Goal: Register for event/course

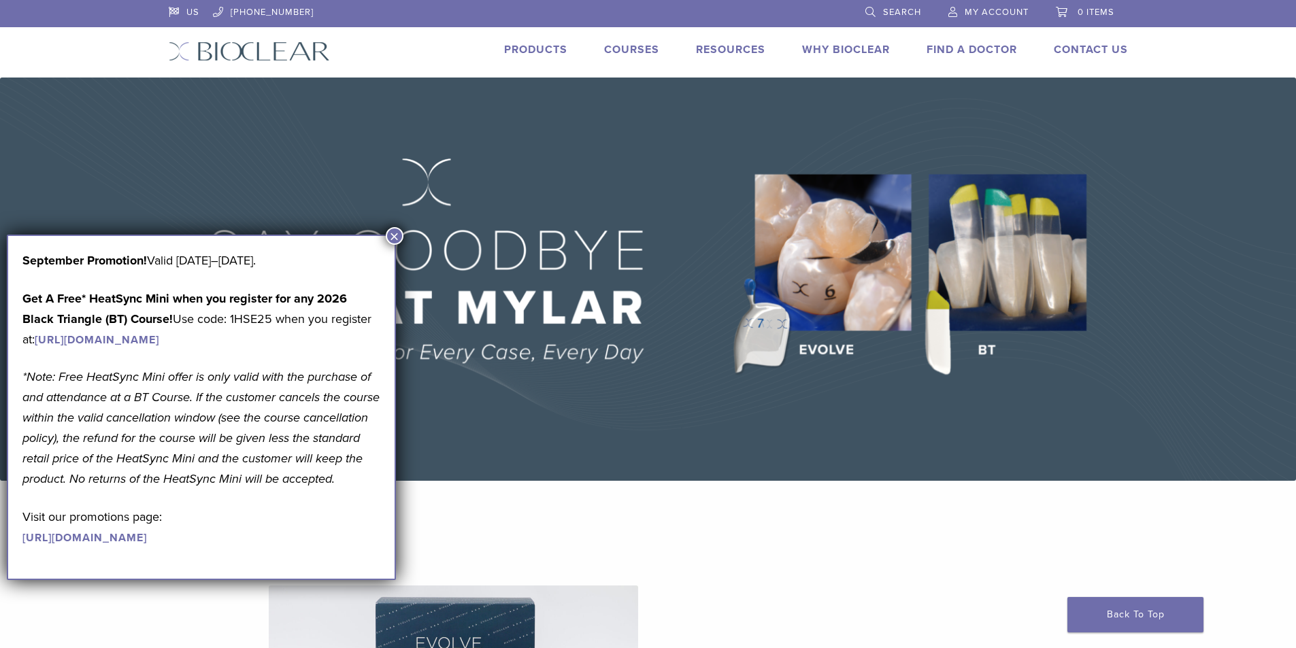
click at [394, 234] on button "×" at bounding box center [395, 236] width 18 height 18
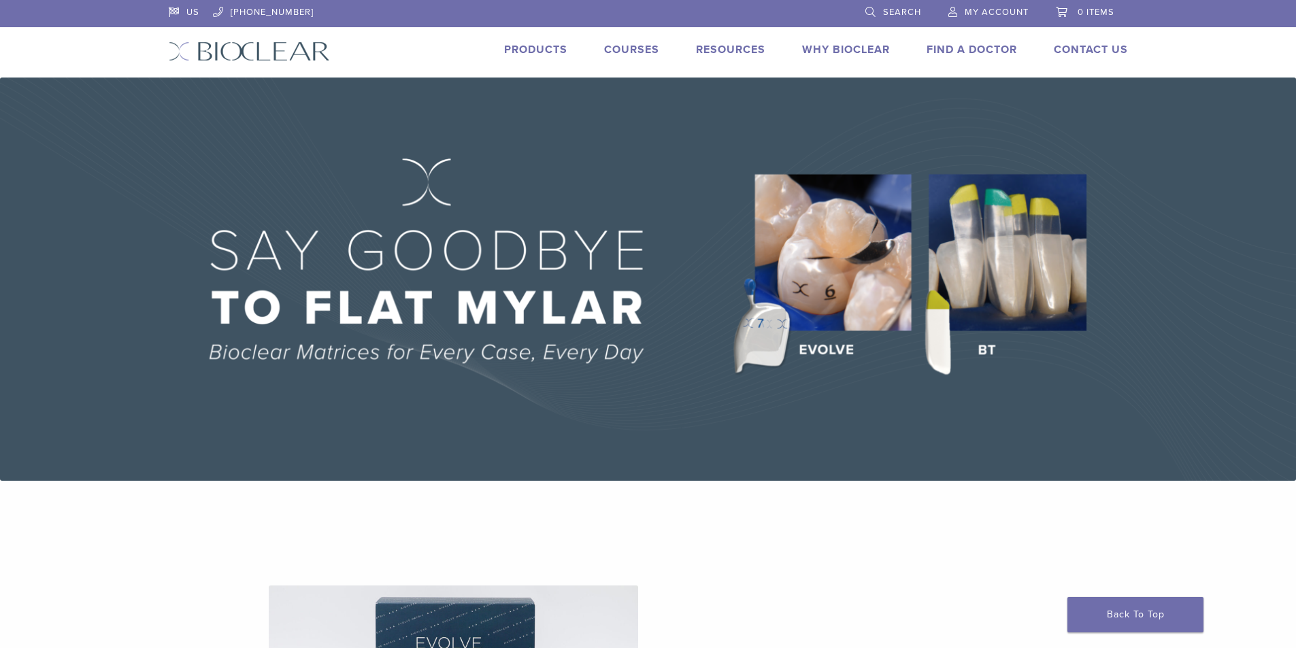
click at [636, 50] on link "Courses" at bounding box center [631, 50] width 55 height 14
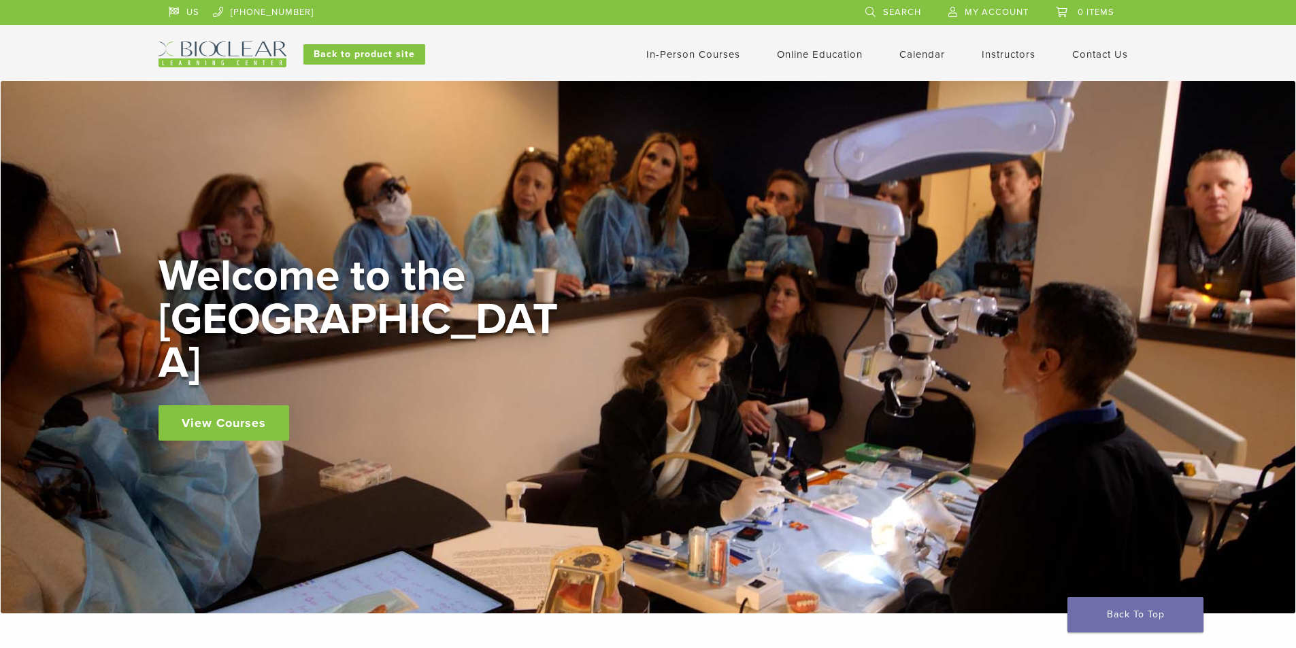
click at [906, 53] on link "Calendar" at bounding box center [922, 54] width 46 height 12
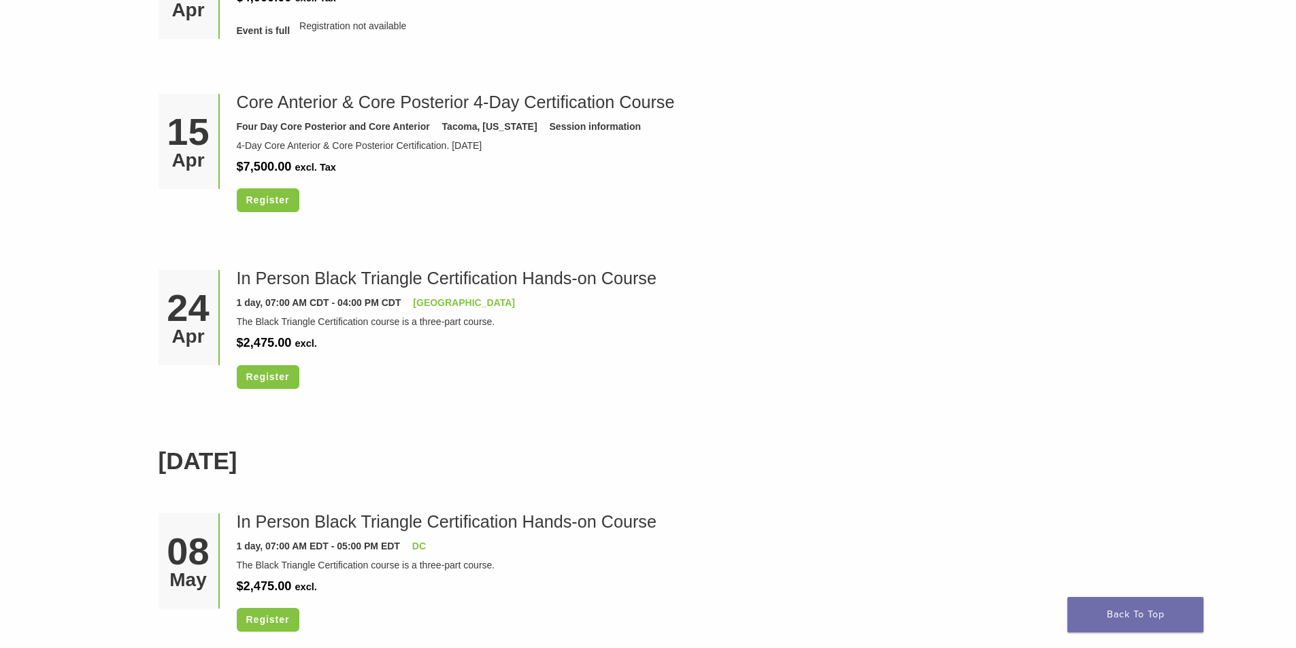
scroll to position [3810, 0]
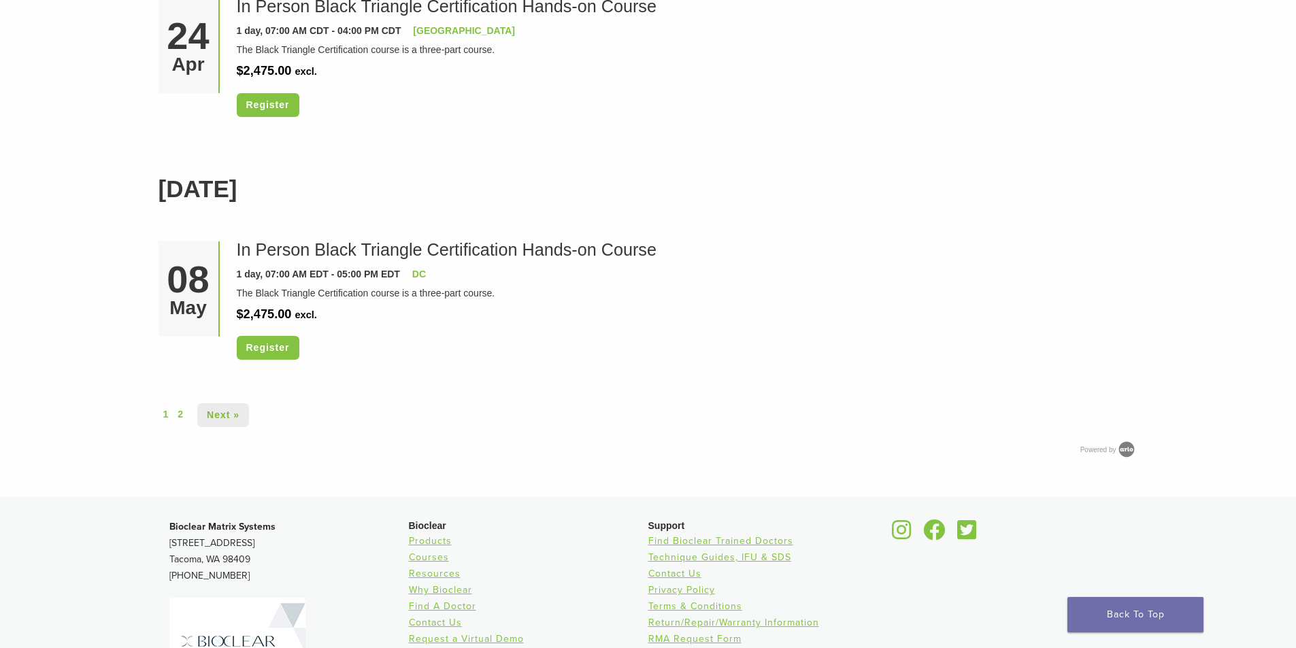
click at [227, 418] on link "Next »" at bounding box center [223, 415] width 52 height 24
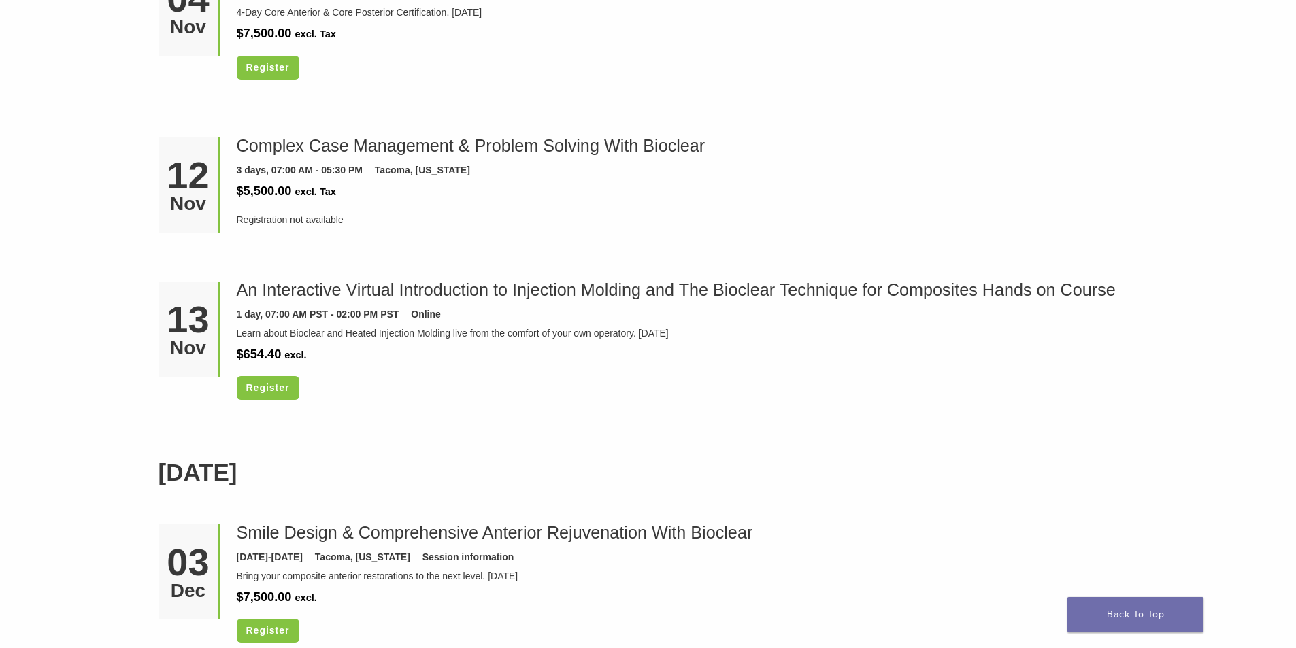
scroll to position [3130, 0]
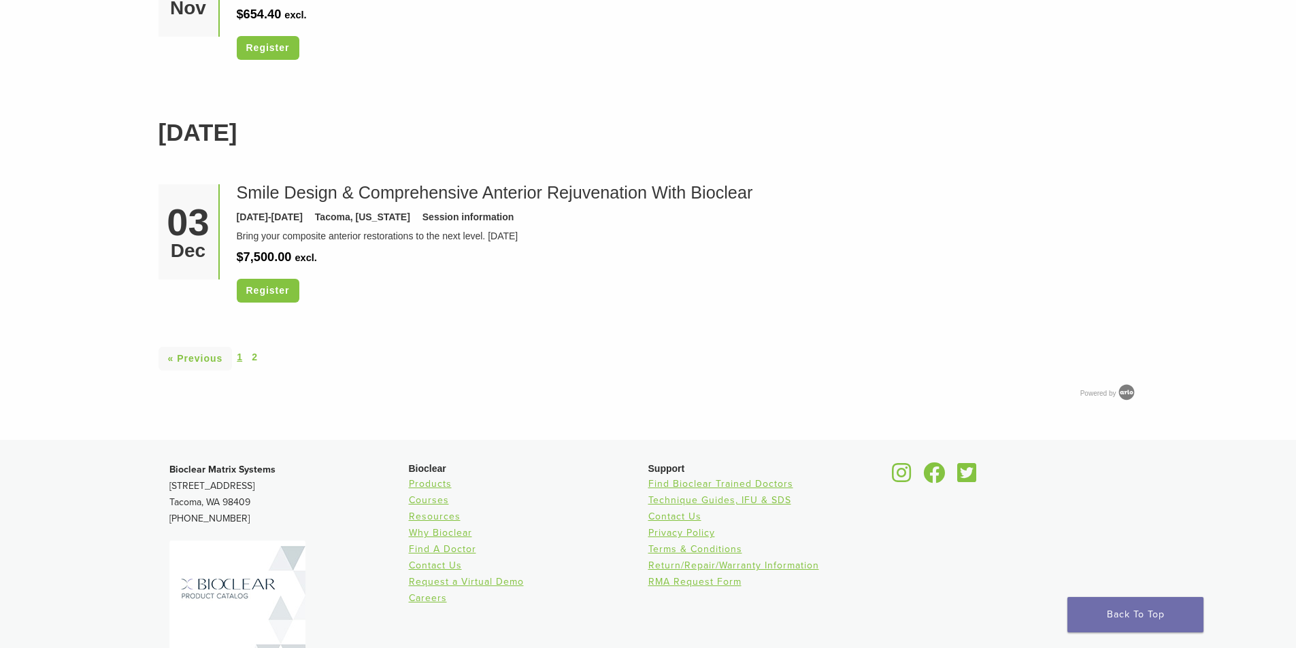
click at [240, 356] on link "1" at bounding box center [239, 357] width 5 height 14
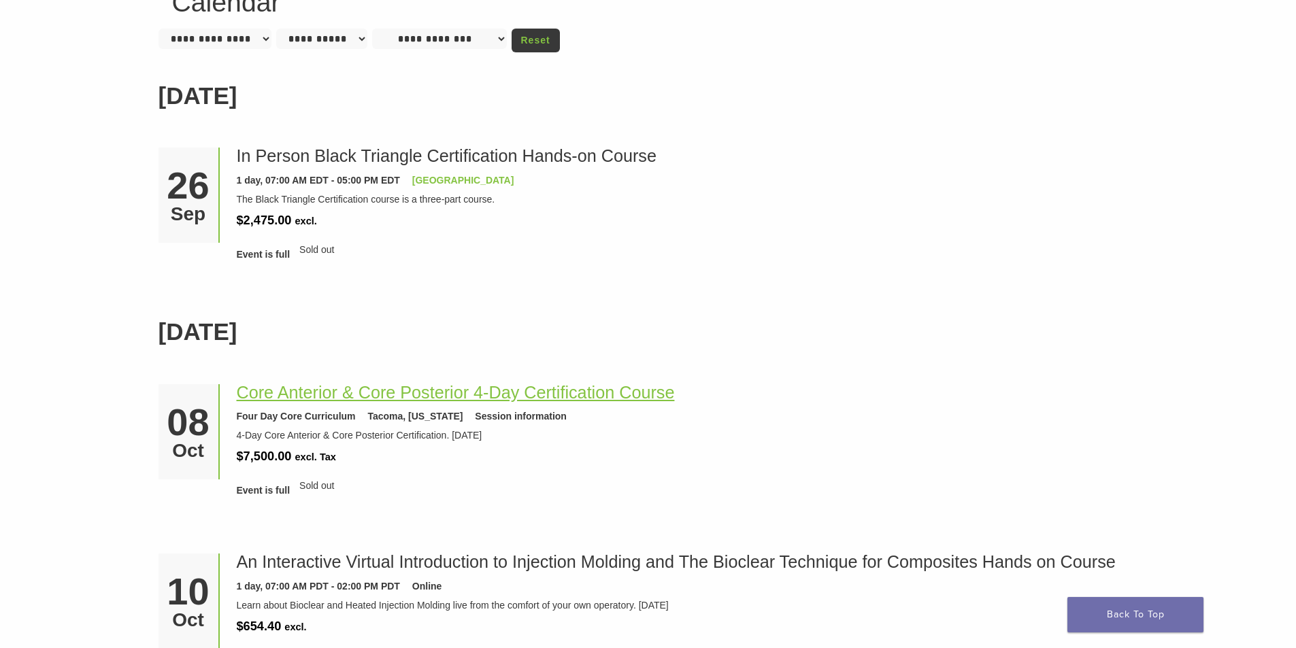
scroll to position [272, 0]
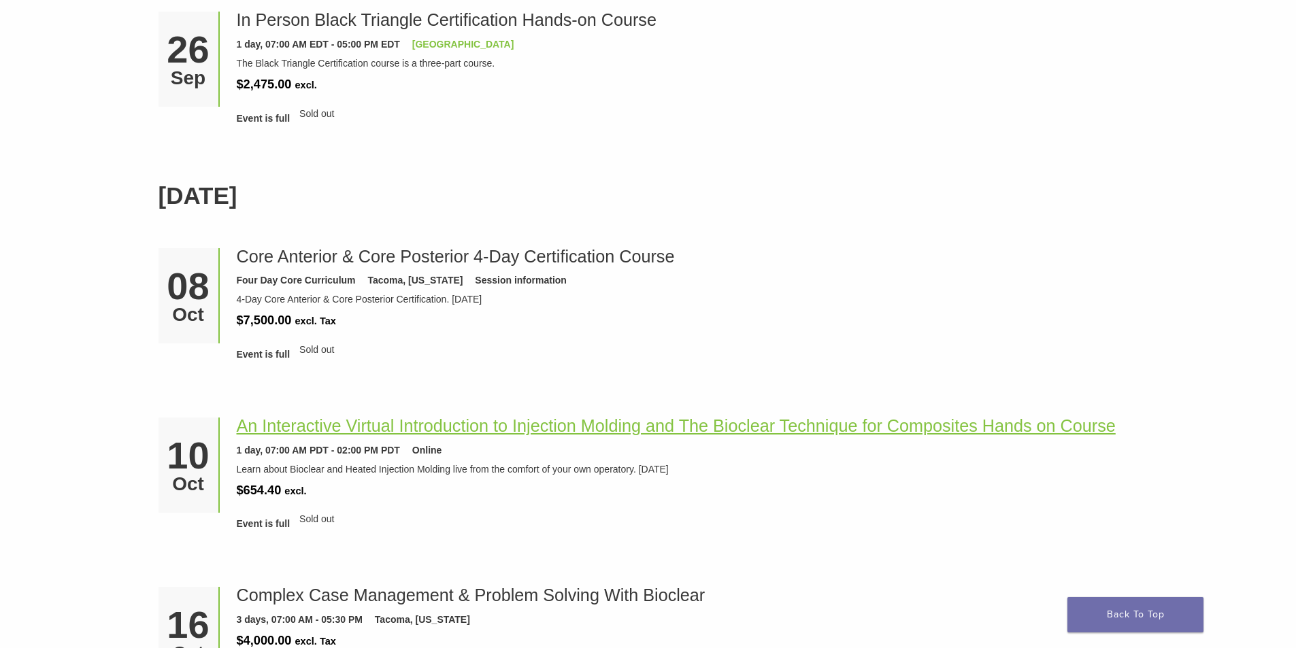
click at [389, 427] on link "An Interactive Virtual Introduction to Injection Molding and The Bioclear Techn…" at bounding box center [676, 425] width 879 height 19
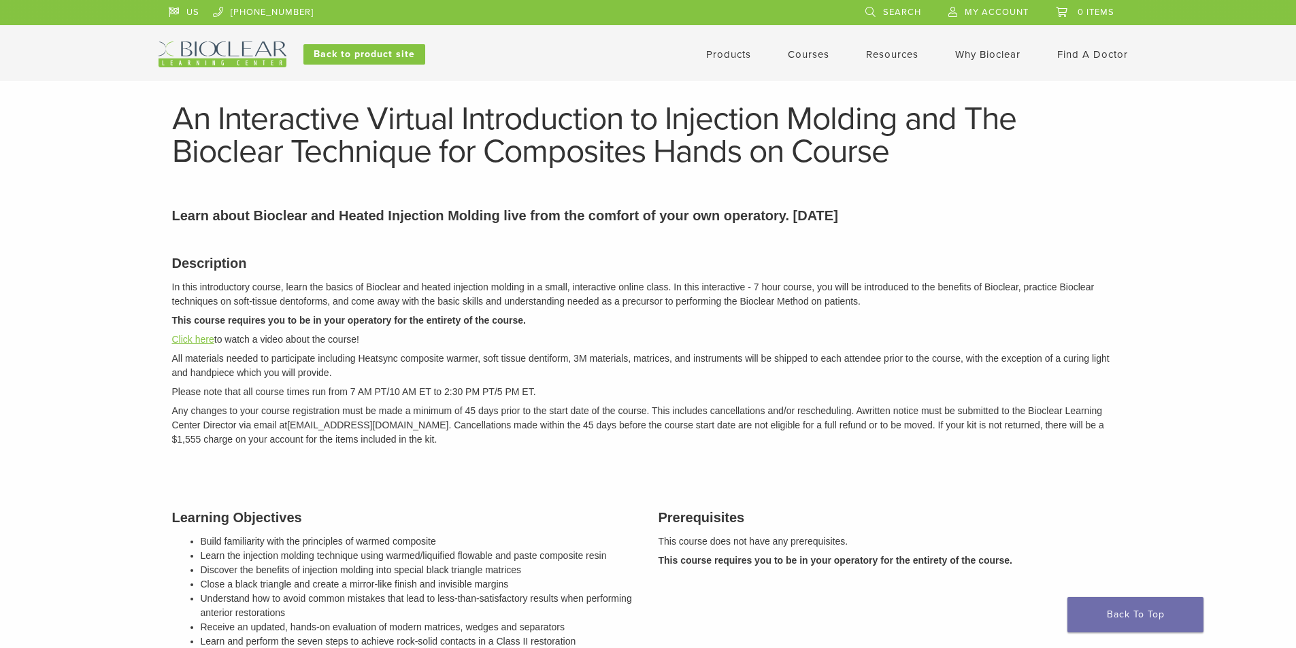
click at [193, 339] on link "Click here" at bounding box center [193, 339] width 42 height 11
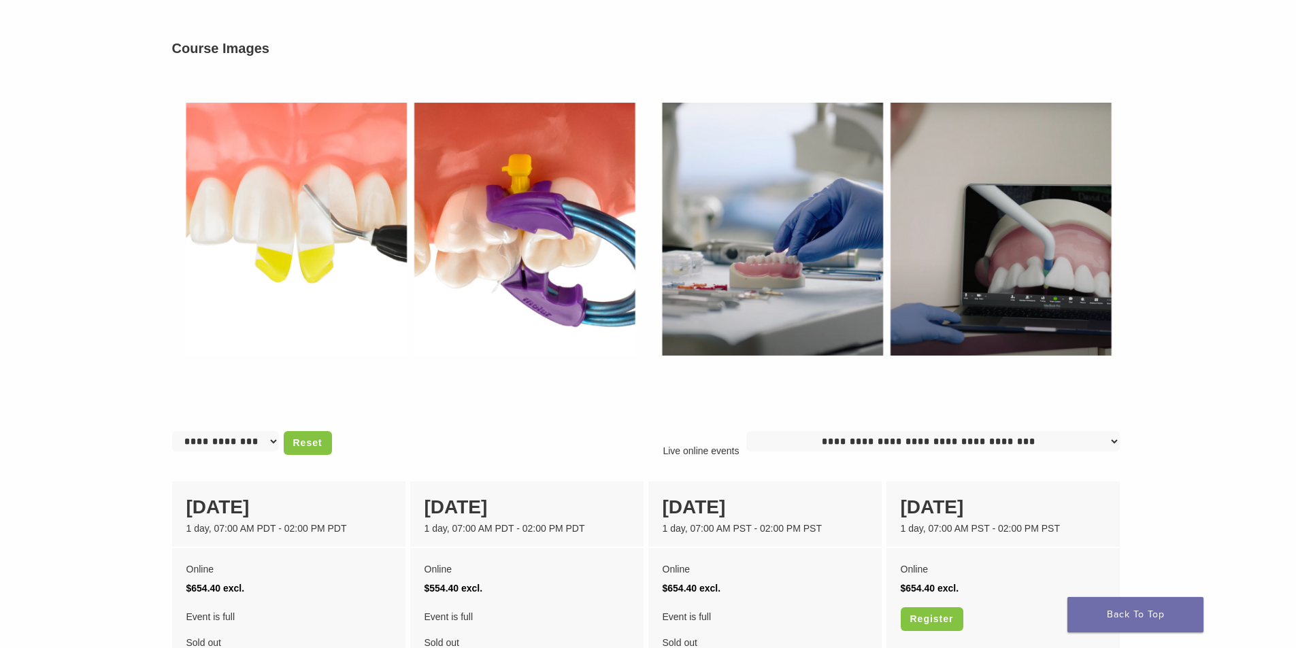
scroll to position [953, 0]
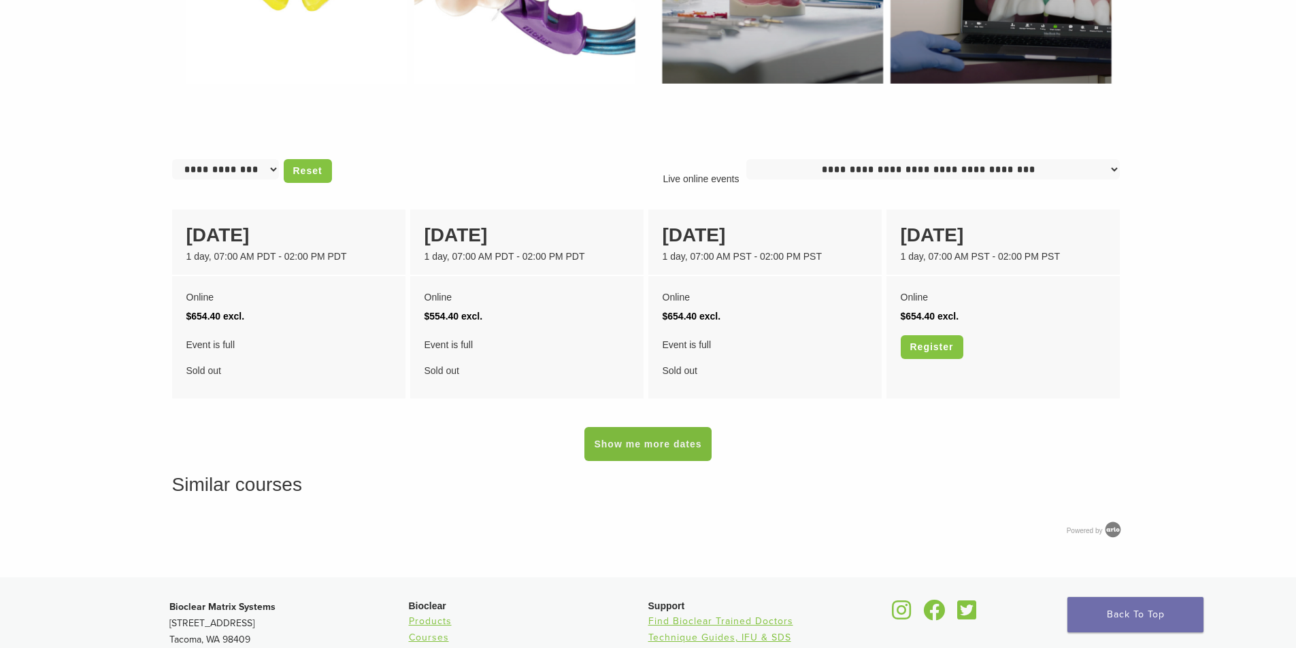
click at [646, 440] on link "Show me more dates" at bounding box center [647, 444] width 127 height 34
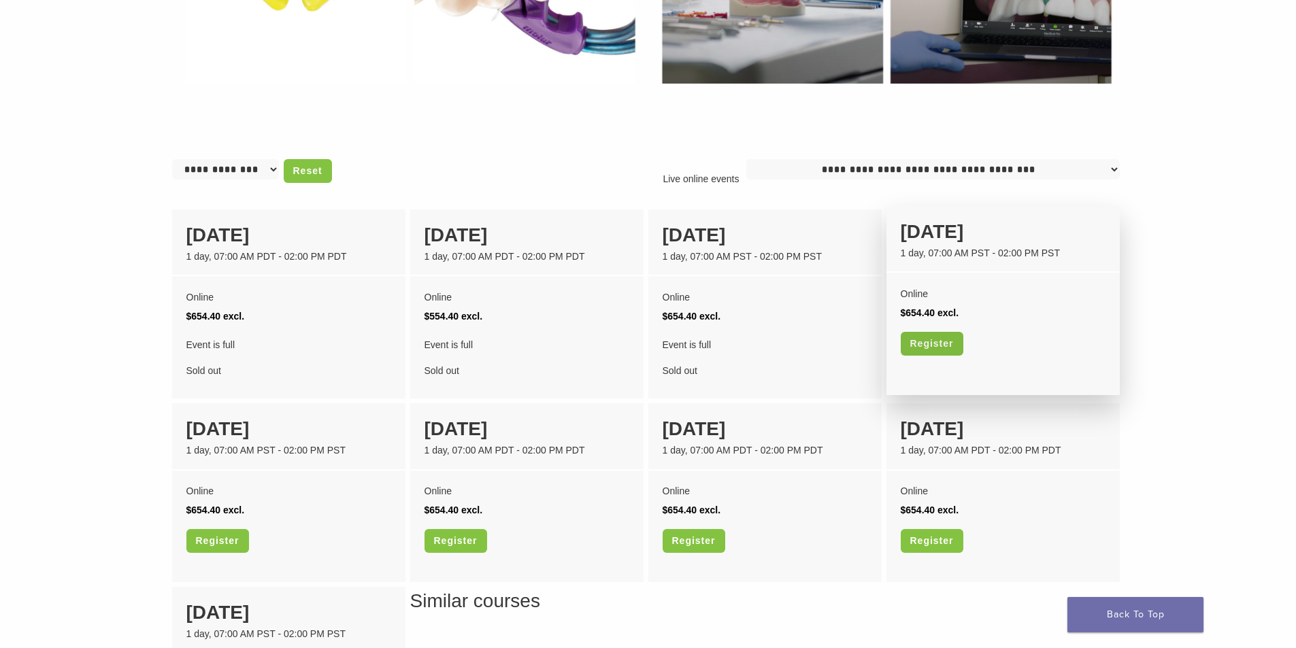
click at [935, 343] on link "Register" at bounding box center [932, 344] width 63 height 24
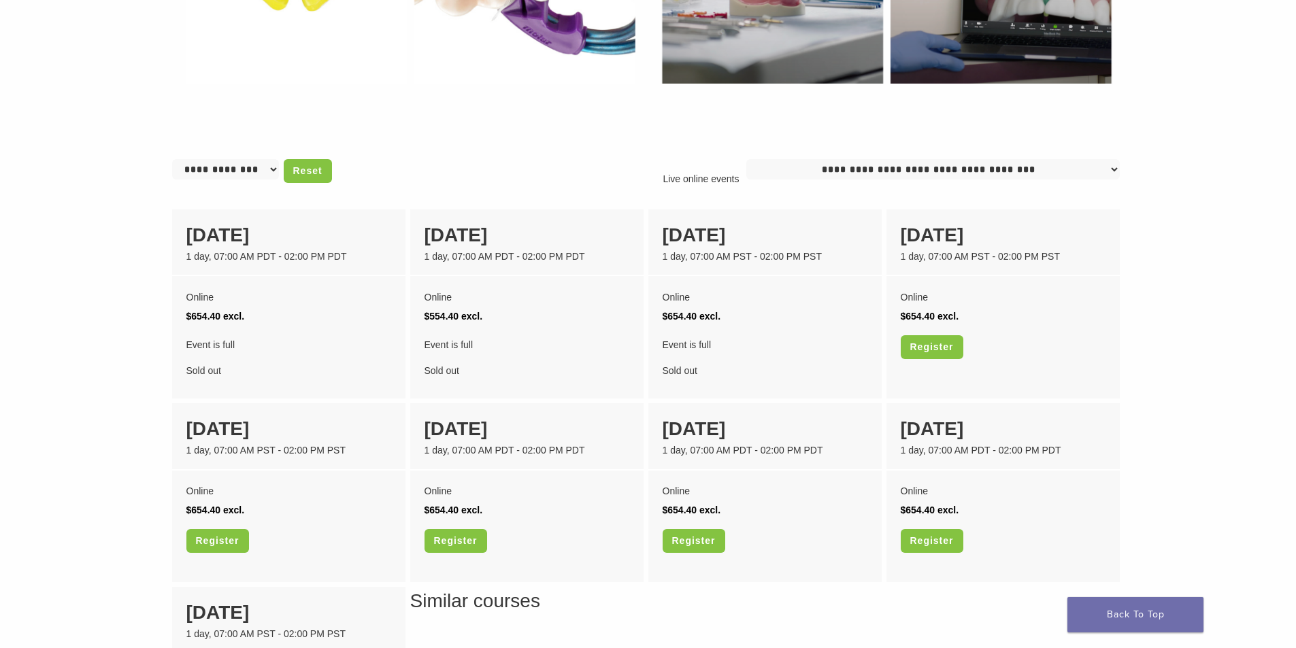
scroll to position [816, 0]
